Goal: Complete application form

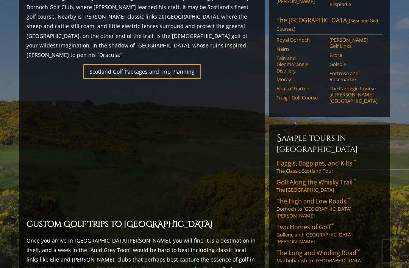
scroll to position [503, 0]
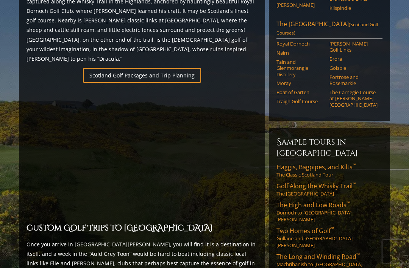
click at [164, 68] on link "Scotland Golf Packages and Trip Planning" at bounding box center [142, 75] width 118 height 15
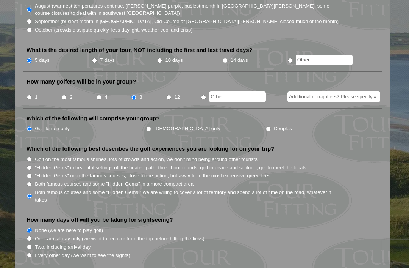
scroll to position [289, 0]
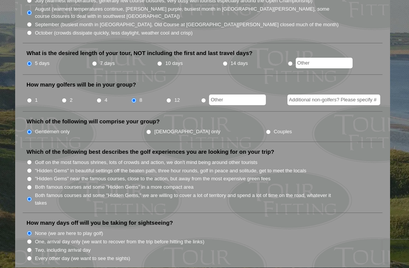
click at [97, 61] on input "7 days" at bounding box center [94, 63] width 5 height 5
radio input "true"
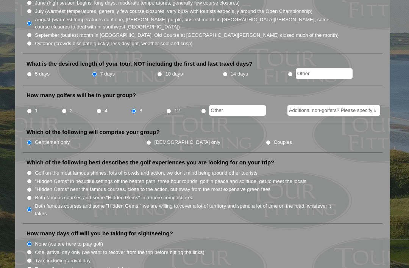
scroll to position [275, 0]
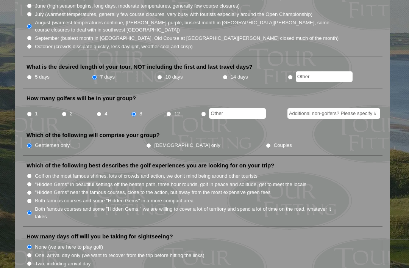
click at [293, 75] on input "radio" at bounding box center [290, 77] width 5 height 5
radio input "true"
click at [328, 71] on input "text" at bounding box center [324, 76] width 57 height 11
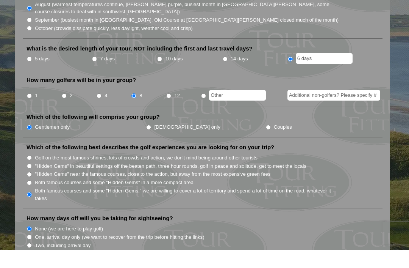
type input "6 days"
click at [206, 111] on input "radio" at bounding box center [203, 113] width 5 height 5
radio input "true"
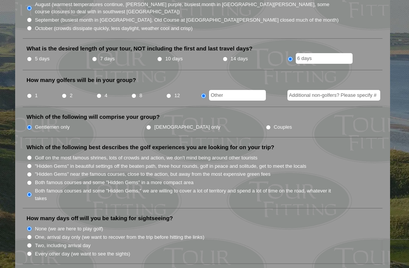
click at [240, 90] on input "text" at bounding box center [237, 95] width 57 height 11
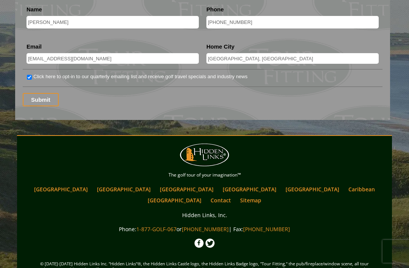
scroll to position [1064, 0]
type input "6"
click at [36, 93] on input "Submit" at bounding box center [41, 99] width 36 height 13
